Goal: Find specific page/section: Locate a particular part of the current website

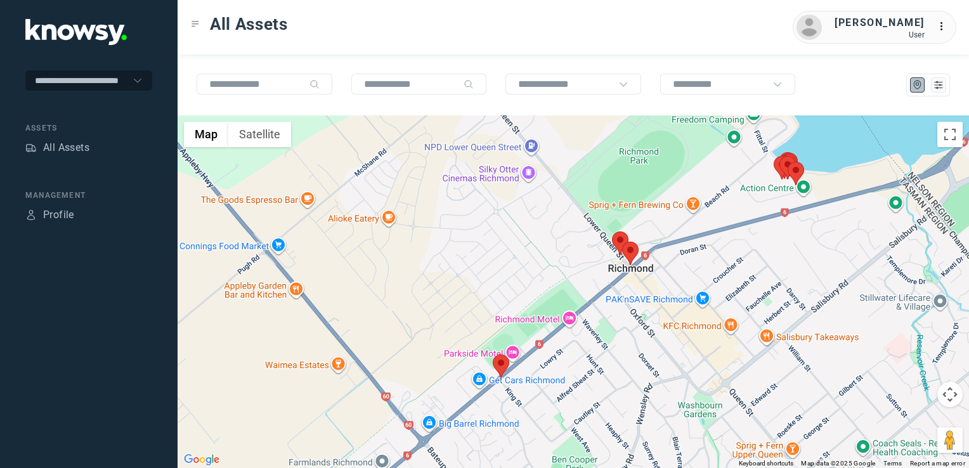
click at [500, 356] on img at bounding box center [501, 366] width 16 height 23
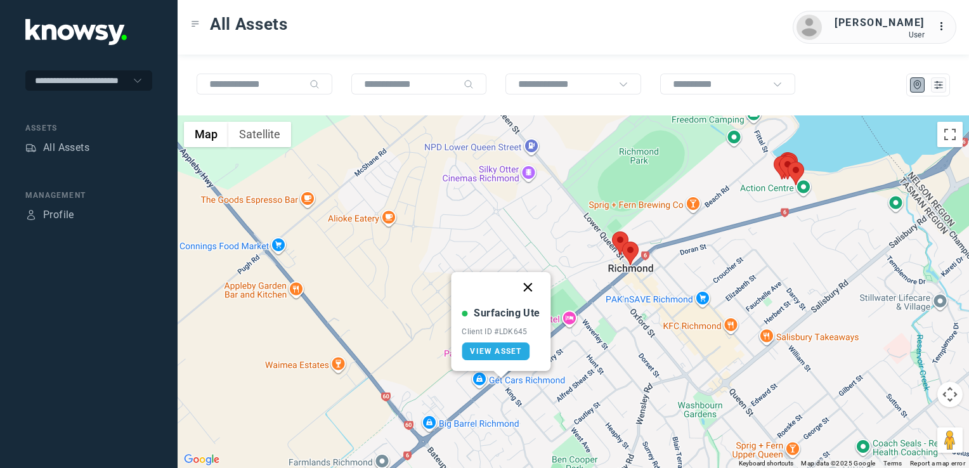
click at [531, 287] on button "Close" at bounding box center [528, 287] width 30 height 30
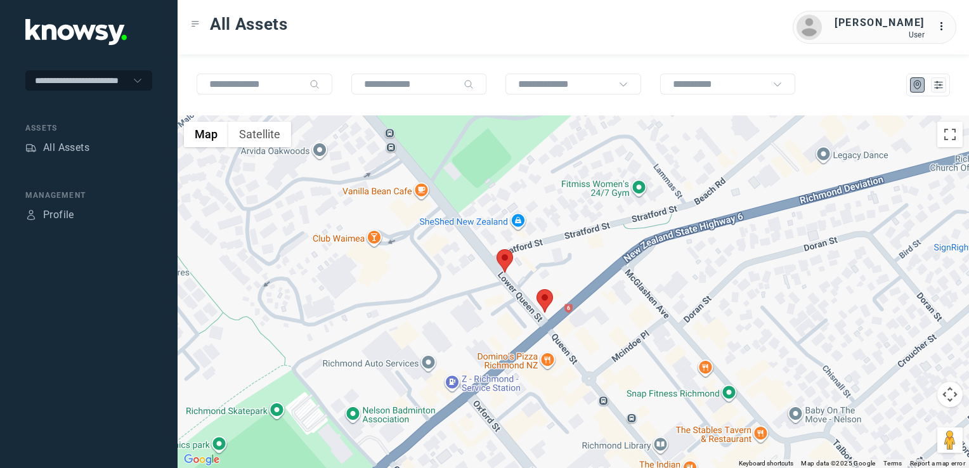
click at [507, 259] on img at bounding box center [505, 260] width 16 height 23
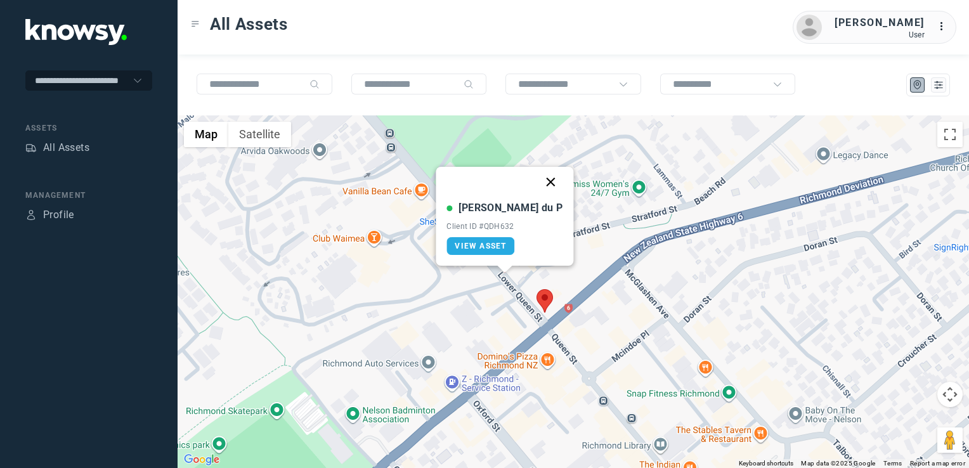
click at [536, 181] on button "Close" at bounding box center [551, 182] width 30 height 30
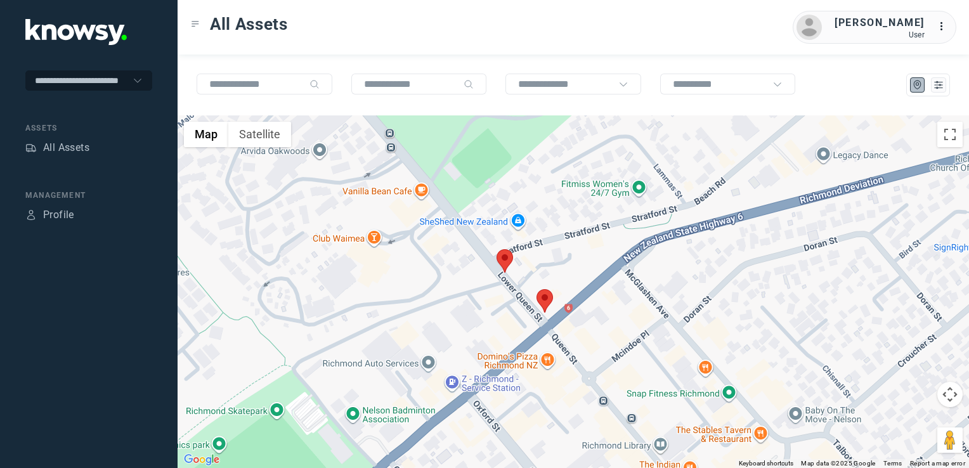
click at [543, 305] on img at bounding box center [545, 300] width 16 height 23
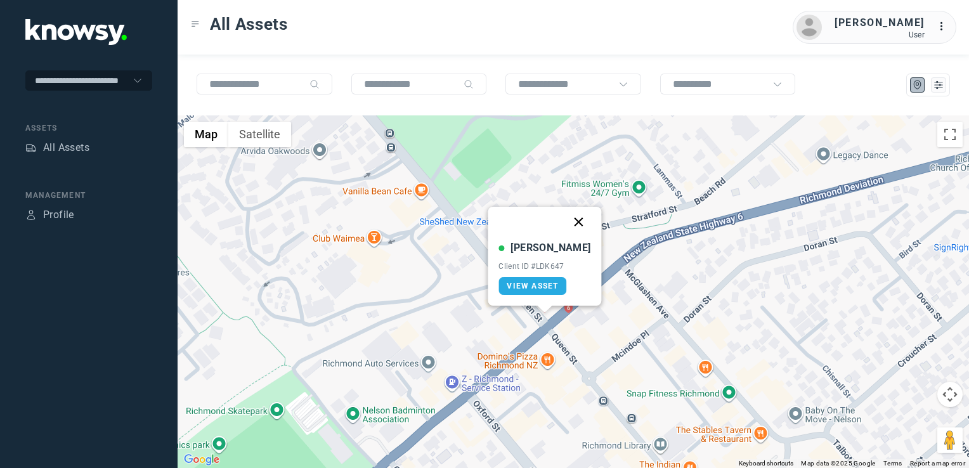
click at [565, 218] on button "Close" at bounding box center [579, 222] width 30 height 30
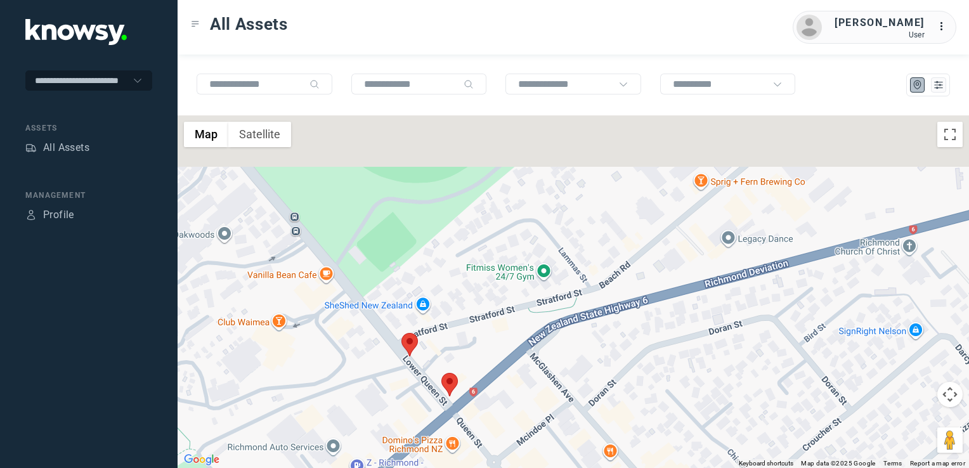
drag, startPoint x: 733, startPoint y: 252, endPoint x: 622, endPoint y: 363, distance: 157.0
click at [623, 360] on div "To navigate, press the arrow keys." at bounding box center [574, 291] width 792 height 353
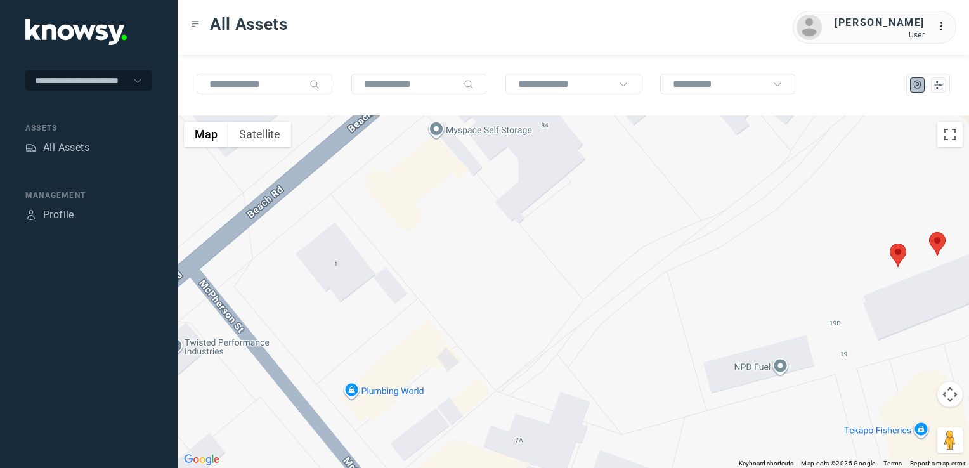
click at [893, 256] on img at bounding box center [898, 255] width 16 height 23
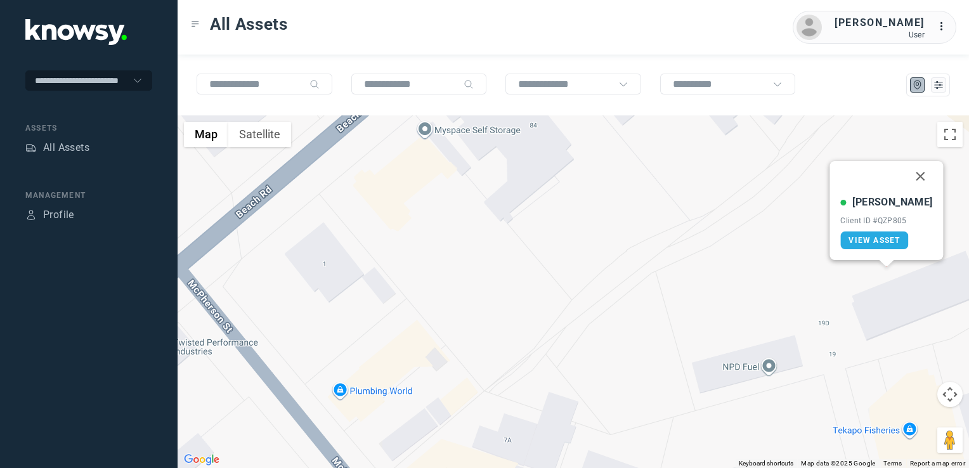
drag, startPoint x: 815, startPoint y: 264, endPoint x: 642, endPoint y: 336, distance: 187.6
click at [642, 336] on div "Johnny G Client ID #QZP805 View Asset" at bounding box center [574, 291] width 792 height 353
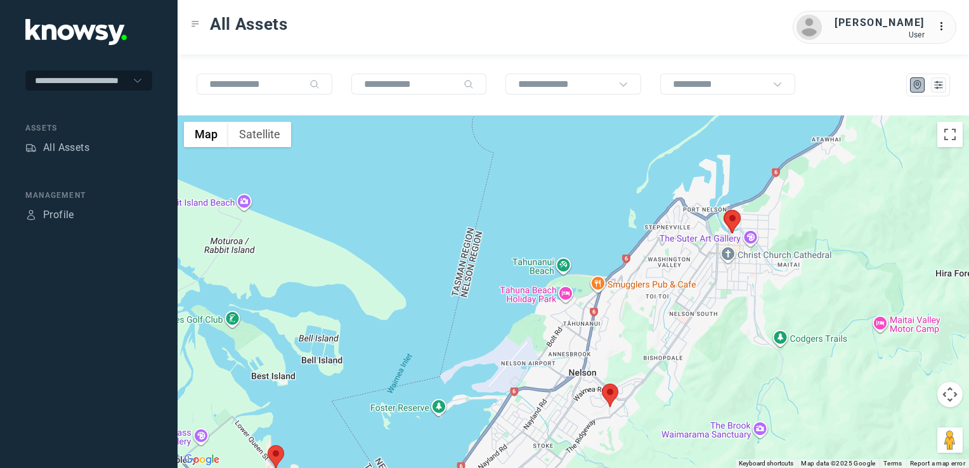
drag, startPoint x: 721, startPoint y: 219, endPoint x: 578, endPoint y: 416, distance: 242.6
click at [578, 416] on div at bounding box center [574, 291] width 792 height 353
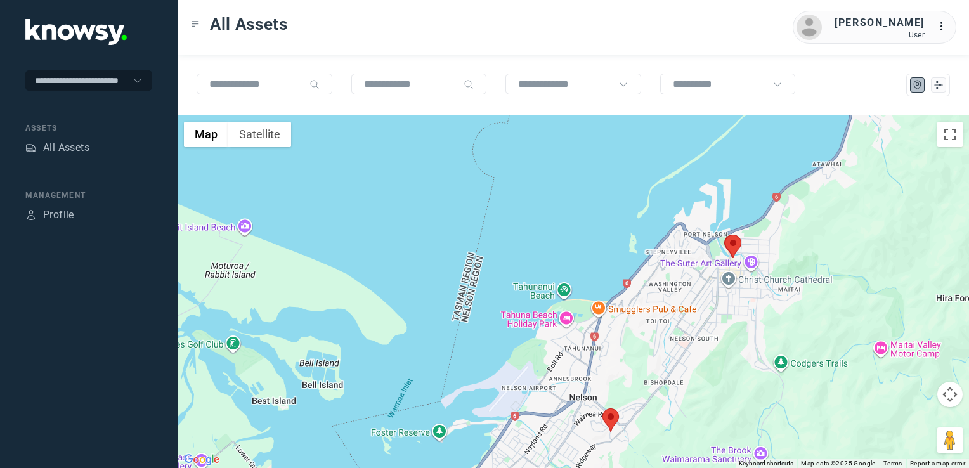
drag, startPoint x: 609, startPoint y: 391, endPoint x: 652, endPoint y: 293, distance: 107.4
click at [634, 318] on div at bounding box center [574, 291] width 792 height 353
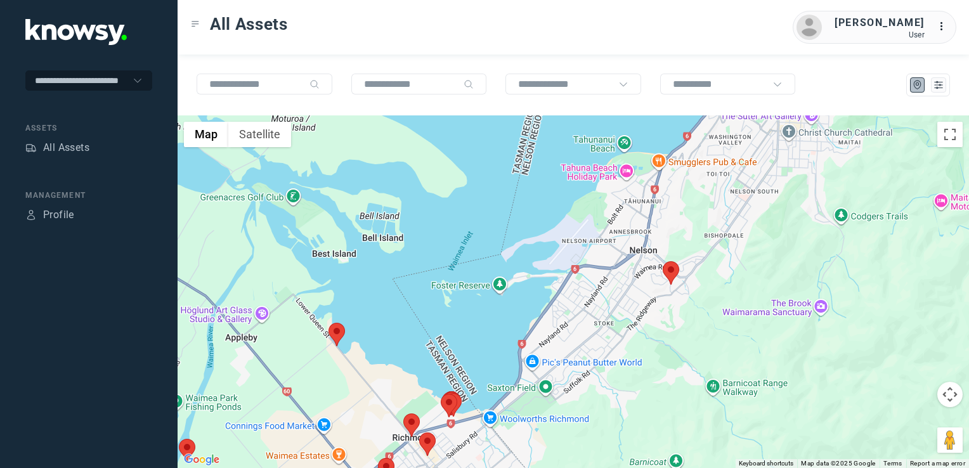
click at [570, 359] on div at bounding box center [574, 291] width 792 height 353
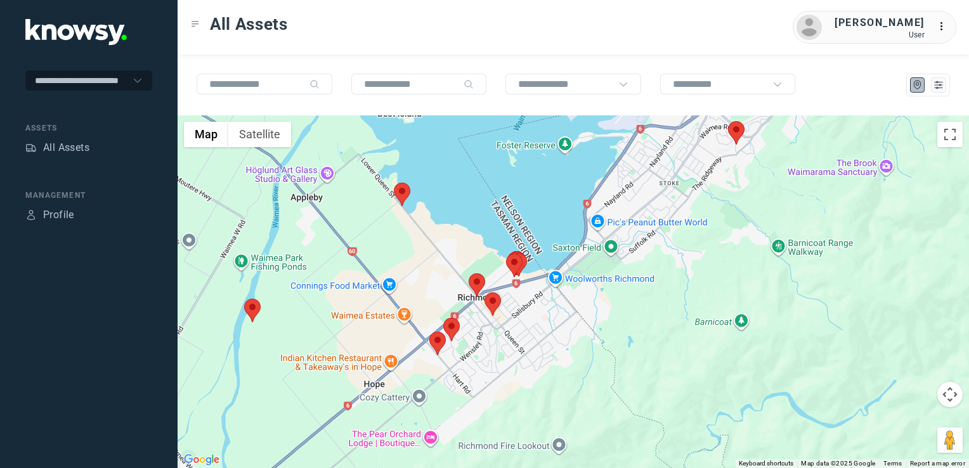
click at [398, 193] on img at bounding box center [402, 194] width 16 height 23
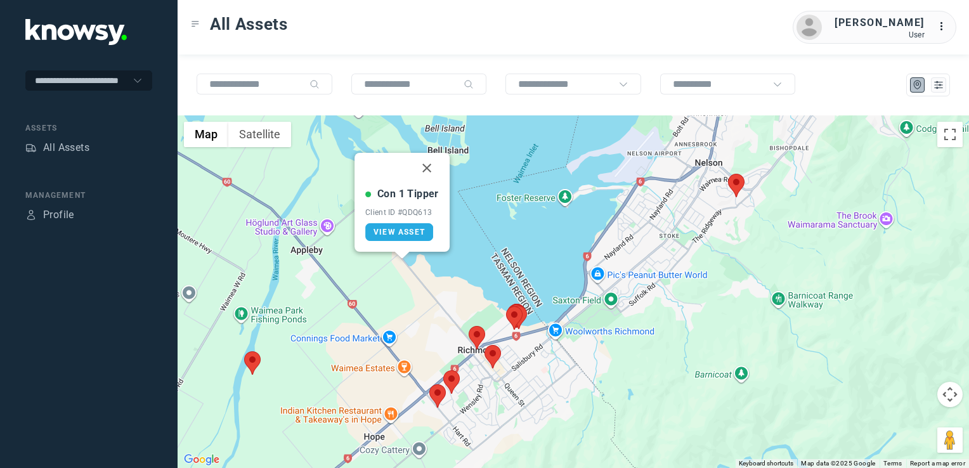
click at [429, 169] on button "Close" at bounding box center [427, 168] width 30 height 30
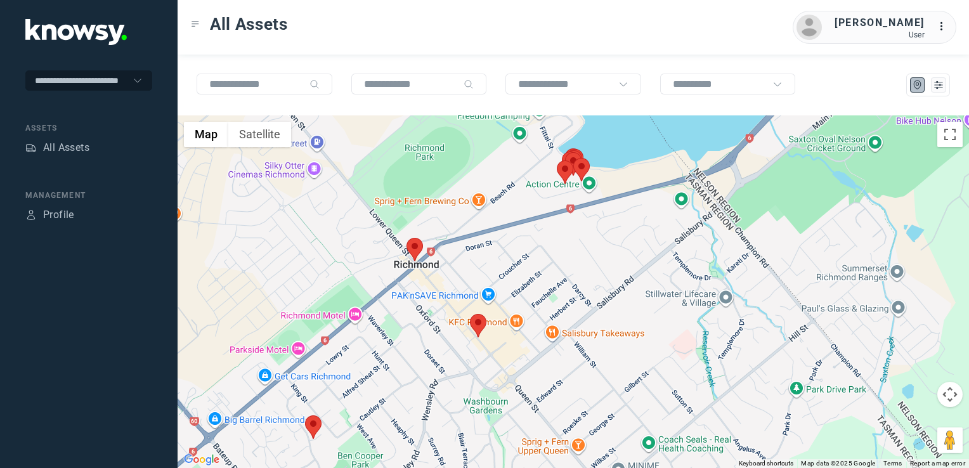
click at [476, 320] on img at bounding box center [478, 325] width 16 height 23
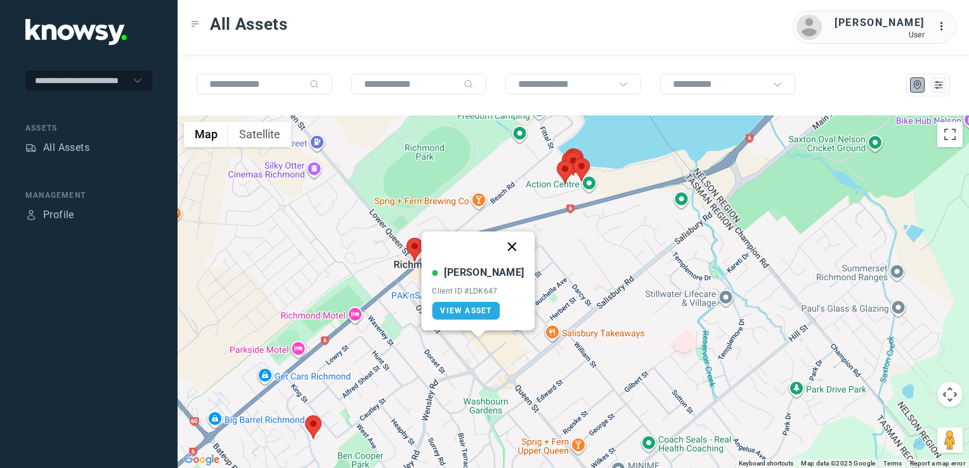
click at [500, 247] on button "Close" at bounding box center [512, 246] width 30 height 30
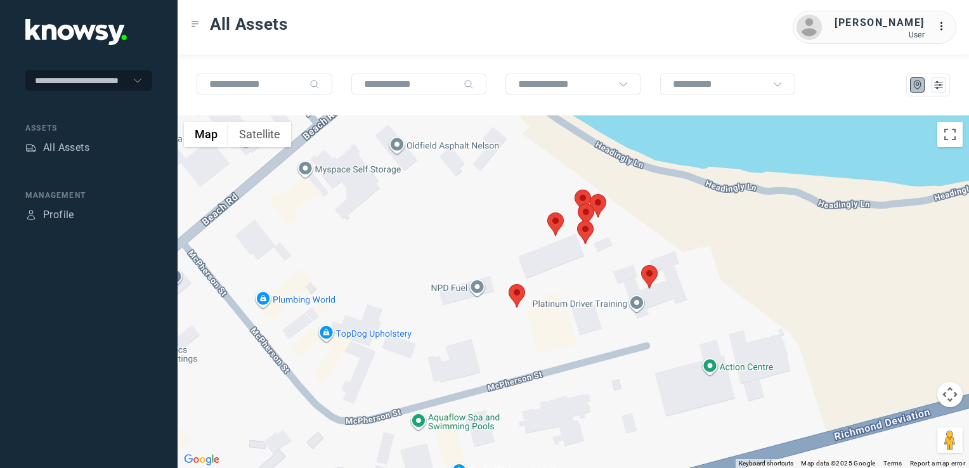
click at [521, 292] on img at bounding box center [517, 295] width 16 height 23
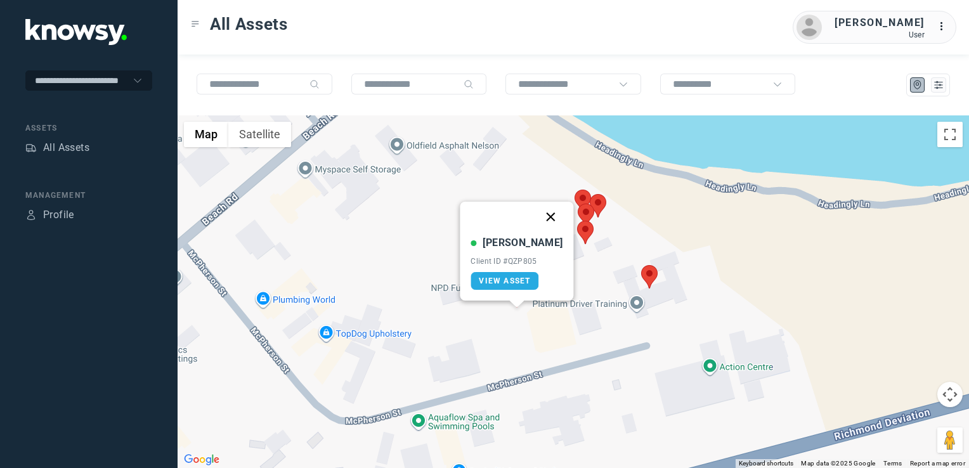
click at [537, 216] on button "Close" at bounding box center [551, 217] width 30 height 30
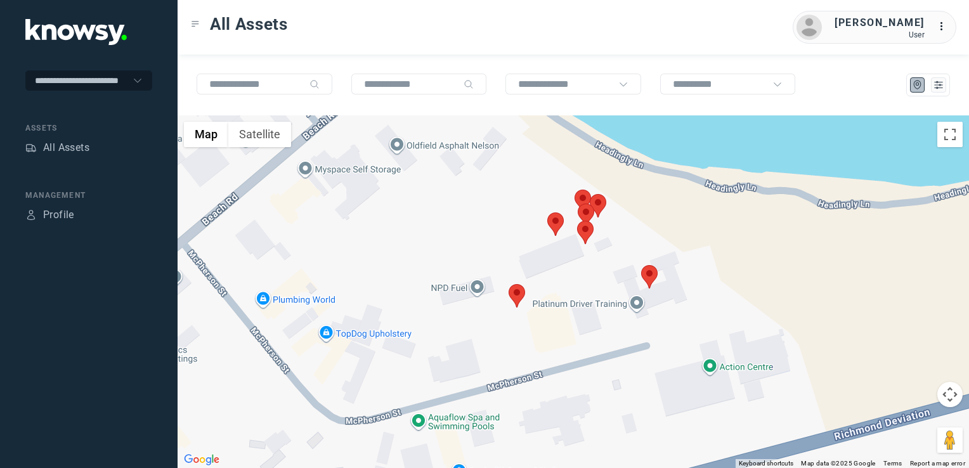
click at [555, 224] on img at bounding box center [555, 223] width 16 height 23
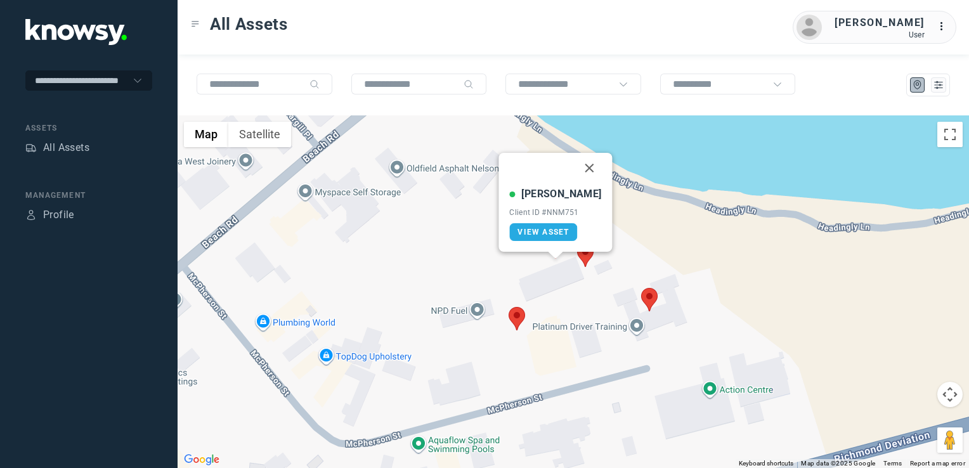
drag, startPoint x: 579, startPoint y: 166, endPoint x: 601, endPoint y: 199, distance: 39.2
click at [579, 166] on button "Close" at bounding box center [590, 168] width 30 height 30
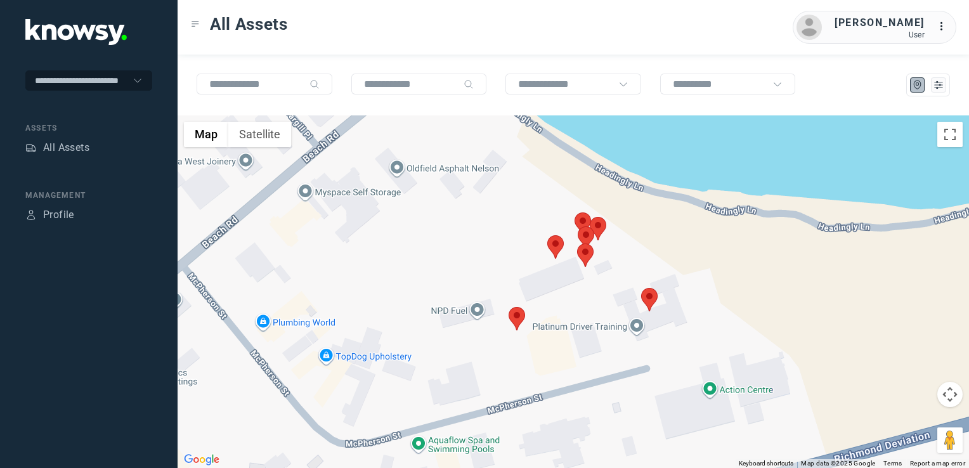
click at [581, 216] on img at bounding box center [583, 223] width 16 height 23
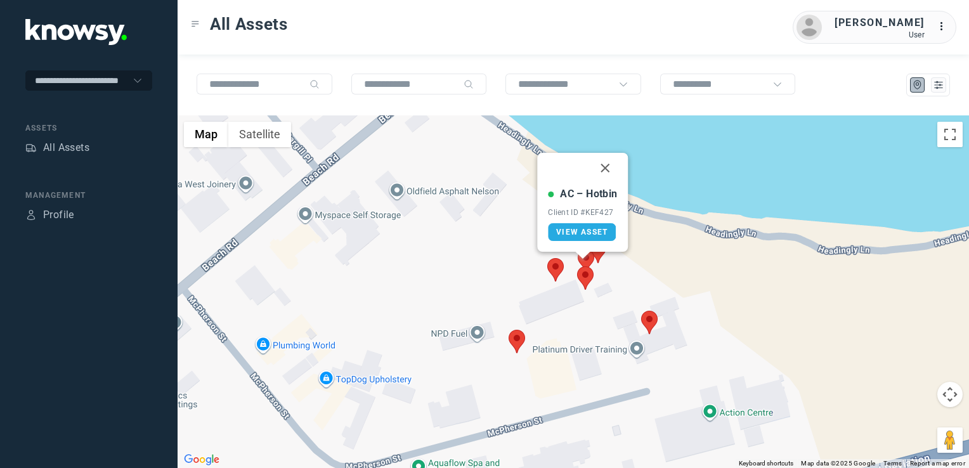
click at [588, 258] on div at bounding box center [583, 256] width 16 height 8
click at [589, 282] on img at bounding box center [585, 277] width 16 height 23
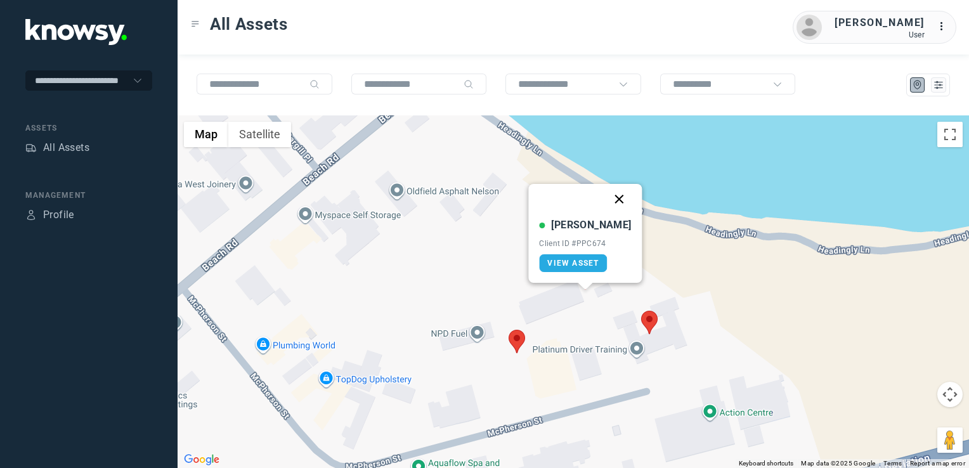
click at [608, 193] on button "Close" at bounding box center [619, 199] width 30 height 30
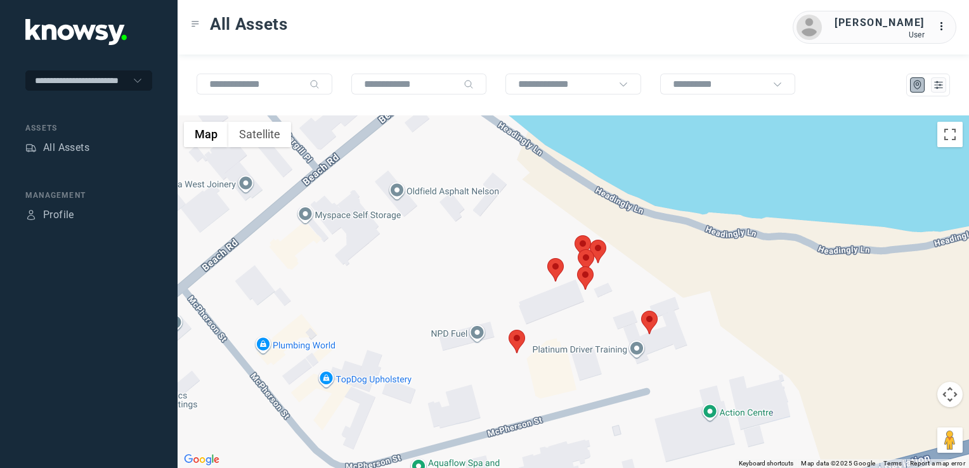
click at [597, 242] on img at bounding box center [598, 251] width 16 height 23
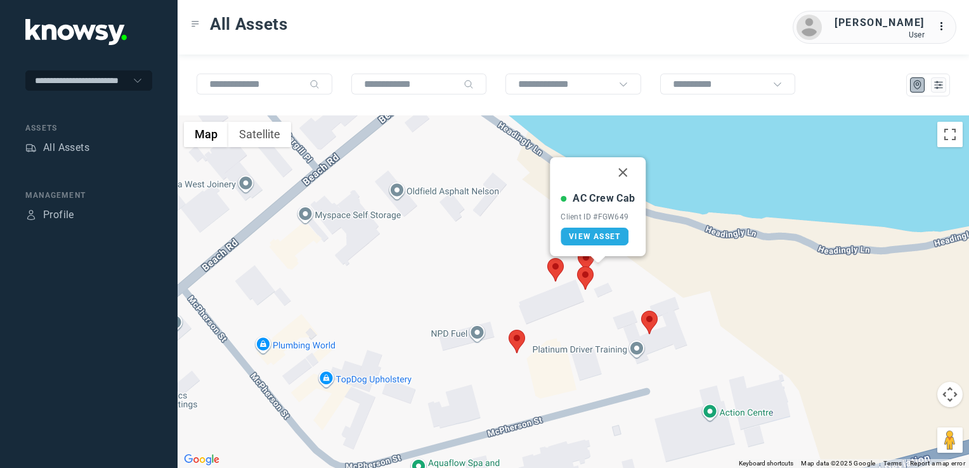
click at [649, 322] on img at bounding box center [649, 322] width 16 height 23
click at [647, 315] on img at bounding box center [649, 322] width 16 height 23
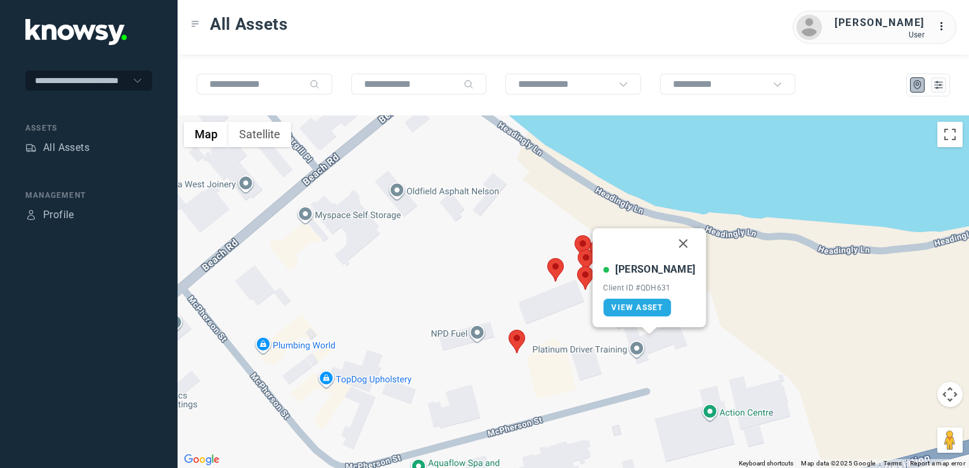
drag, startPoint x: 662, startPoint y: 245, endPoint x: 649, endPoint y: 287, distance: 43.9
click at [668, 247] on button "Close" at bounding box center [683, 243] width 30 height 30
